Goal: Check status: Check status

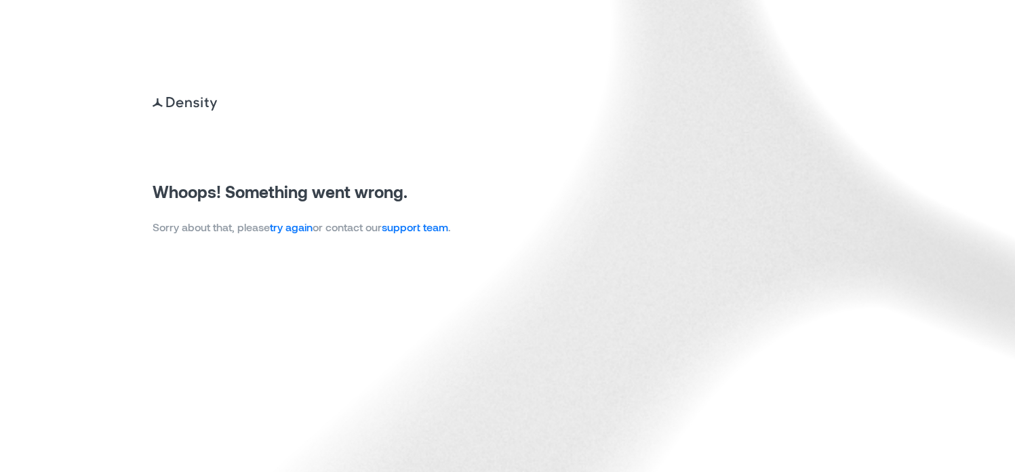
click at [296, 230] on link "try again" at bounding box center [291, 226] width 43 height 13
